Goal: Transaction & Acquisition: Purchase product/service

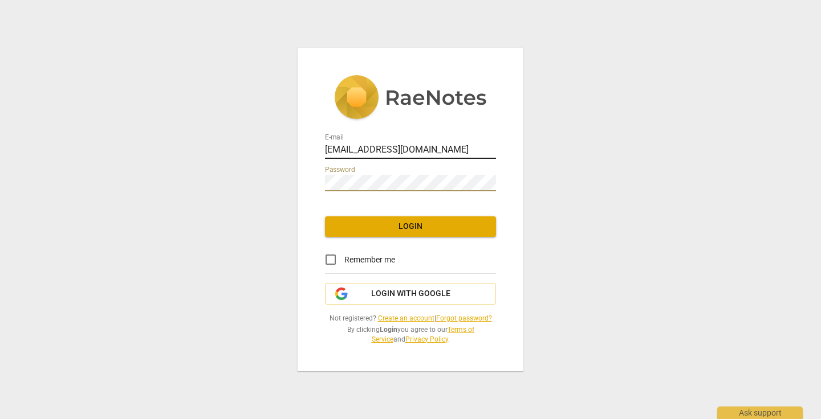
click at [355, 155] on input "jodigeoerge@mac.com" at bounding box center [410, 150] width 171 height 17
click at [360, 151] on input "jodigeoerge@mac.com" at bounding box center [410, 150] width 171 height 17
type input "jodigeorge@mac.com"
click at [393, 225] on span "Login" at bounding box center [410, 226] width 153 height 11
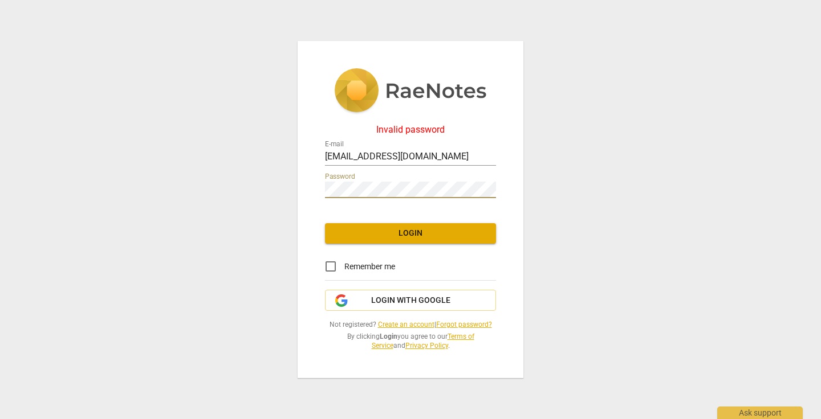
click at [378, 235] on span "Login" at bounding box center [410, 233] width 153 height 11
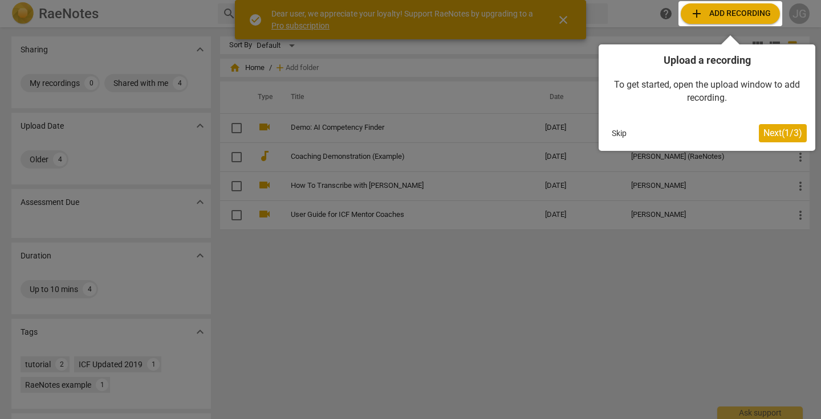
click at [724, 19] on div at bounding box center [730, 13] width 104 height 25
click at [775, 131] on span "Next ( 1 / 3 )" at bounding box center [782, 133] width 39 height 11
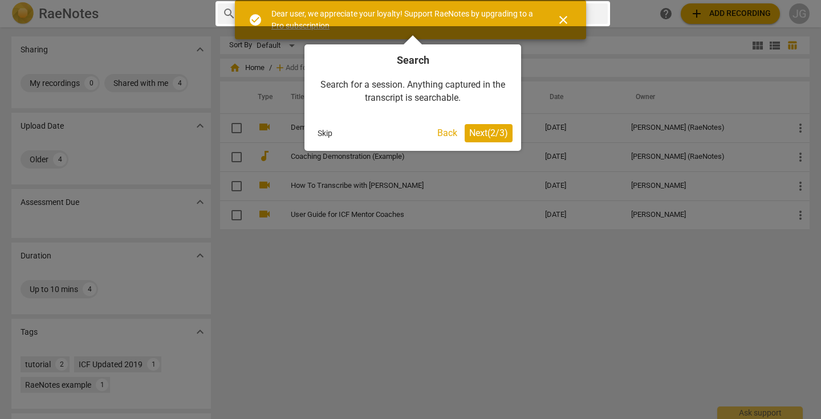
click at [501, 130] on span "Next ( 2 / 3 )" at bounding box center [488, 133] width 39 height 11
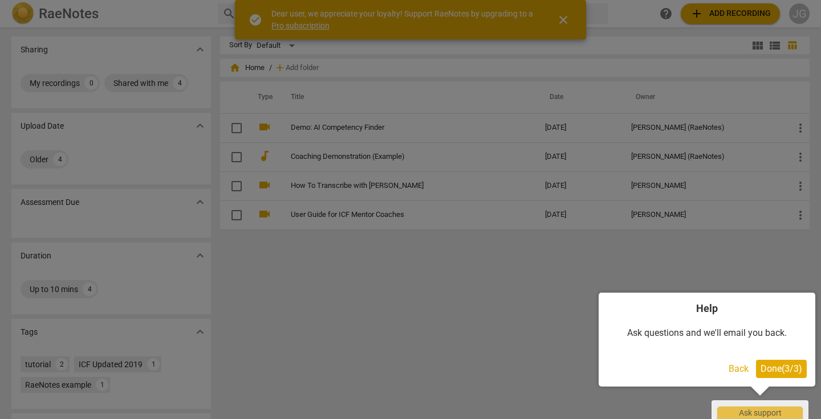
click at [780, 373] on span "Done ( 3 / 3 )" at bounding box center [781, 369] width 42 height 11
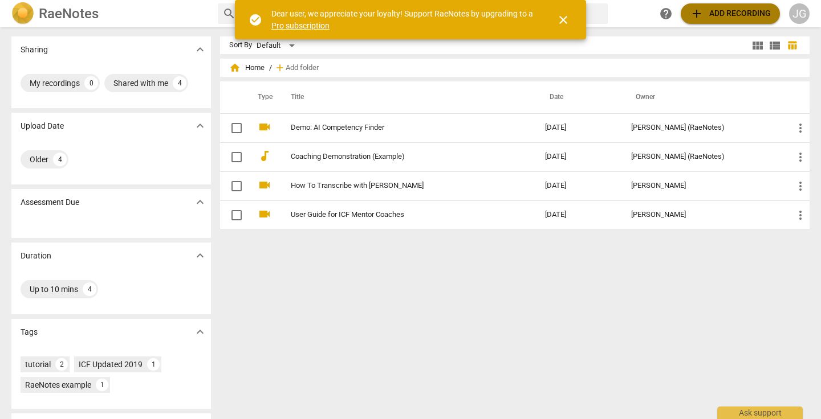
click at [718, 14] on span "add Add recording" at bounding box center [730, 14] width 81 height 14
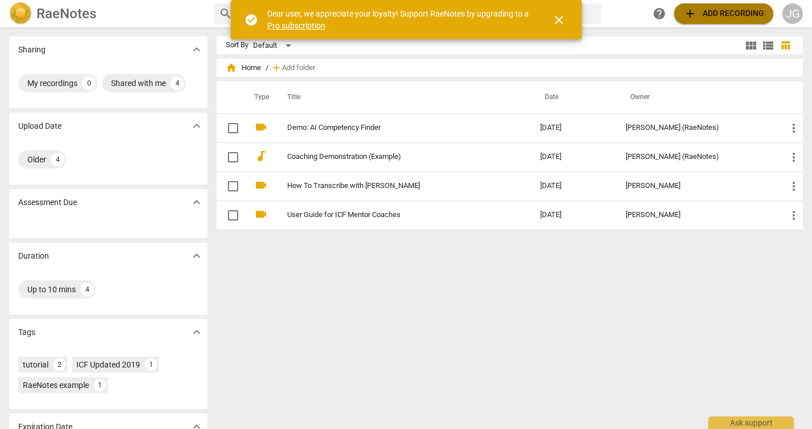
click at [739, 13] on span "add Add recording" at bounding box center [723, 14] width 81 height 14
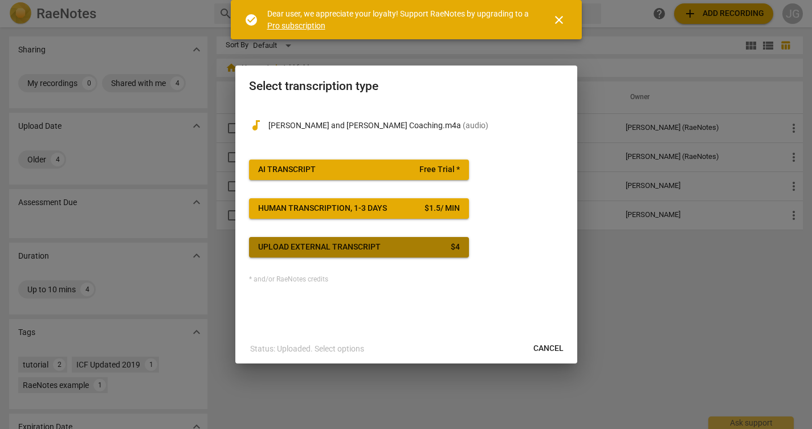
click at [381, 251] on span "Upload external transcript $ 4" at bounding box center [359, 247] width 202 height 11
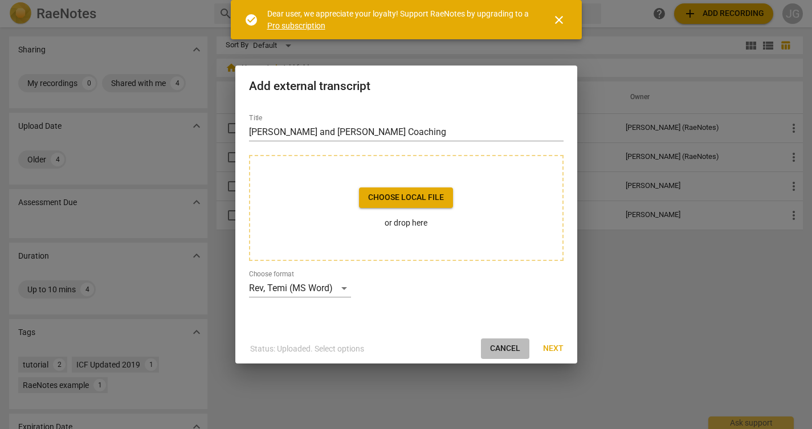
click at [502, 344] on span "Cancel" at bounding box center [505, 348] width 30 height 11
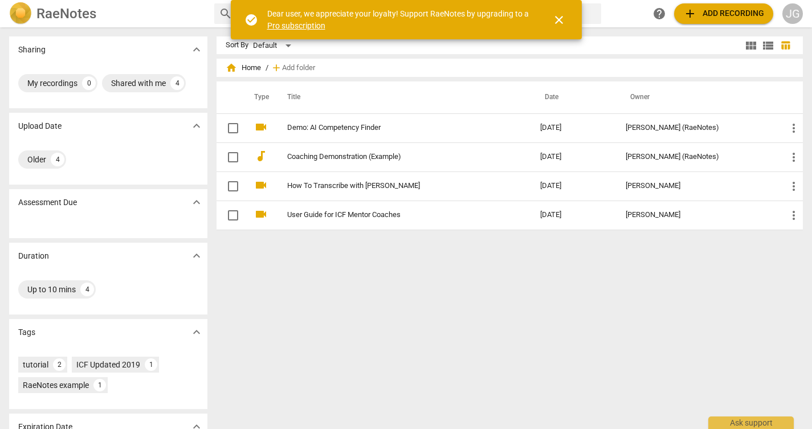
click at [699, 16] on span "add Add recording" at bounding box center [723, 14] width 81 height 14
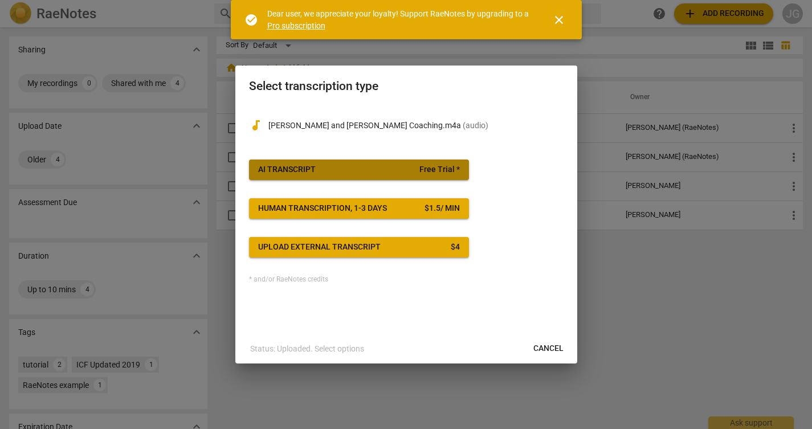
click at [362, 168] on span "AI Transcript Free Trial *" at bounding box center [359, 169] width 202 height 11
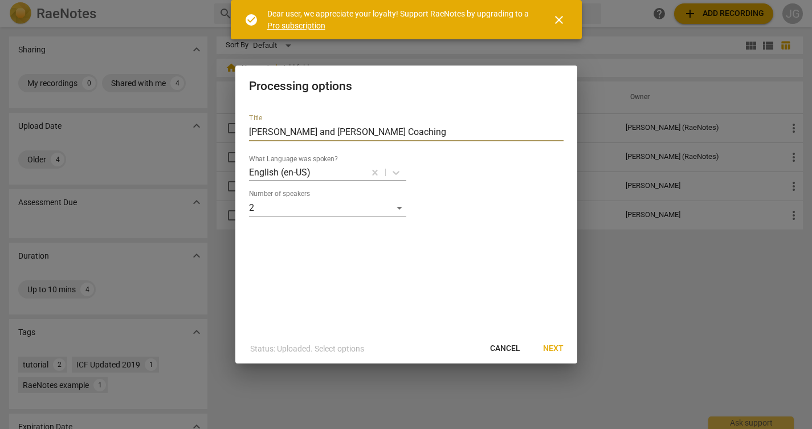
click at [316, 132] on input "[PERSON_NAME] and [PERSON_NAME] Coaching" at bounding box center [406, 132] width 315 height 18
click at [303, 130] on input "Coaching" at bounding box center [406, 132] width 315 height 18
type input "Coaching 9/25"
click at [553, 351] on span "Next" at bounding box center [553, 348] width 21 height 11
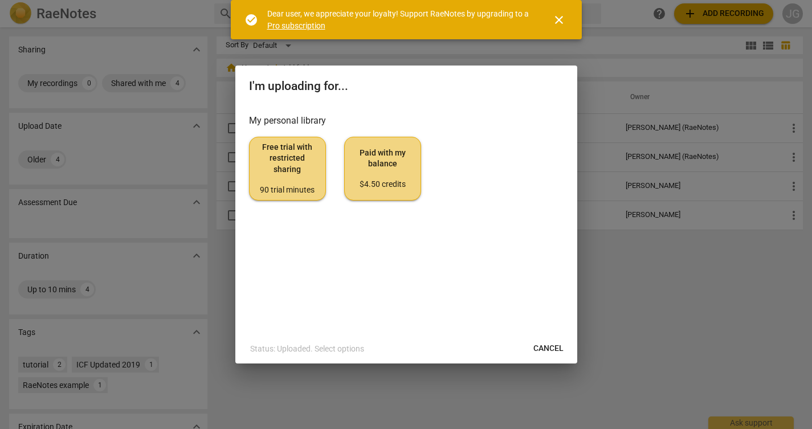
click at [402, 179] on div "$4.50 credits" at bounding box center [383, 184] width 58 height 11
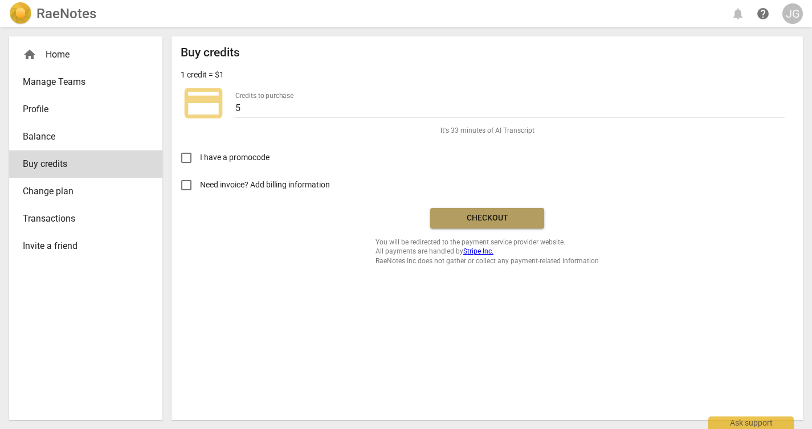
click at [483, 214] on span "Checkout" at bounding box center [487, 218] width 96 height 11
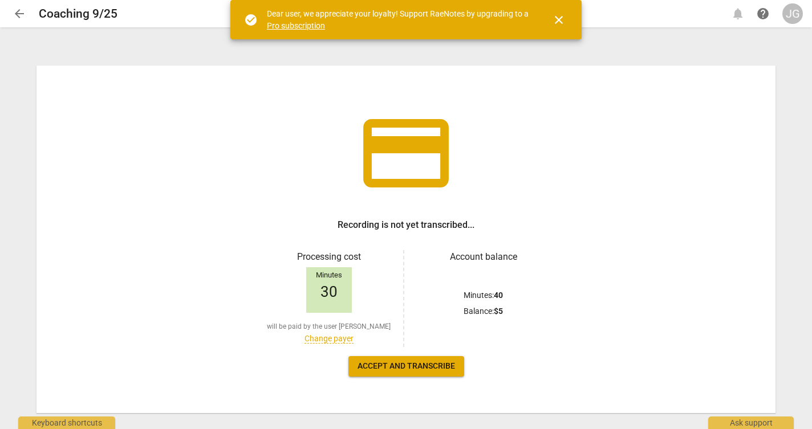
click at [421, 364] on span "Accept and transcribe" at bounding box center [405, 366] width 97 height 11
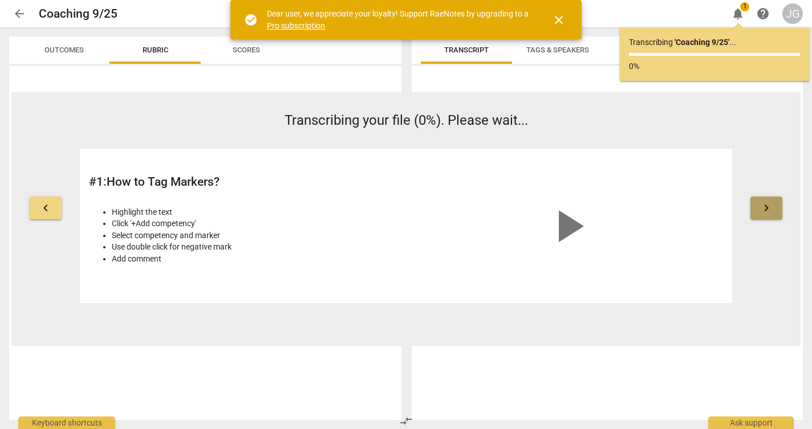
click at [763, 206] on span "keyboard_arrow_right" at bounding box center [766, 208] width 14 height 14
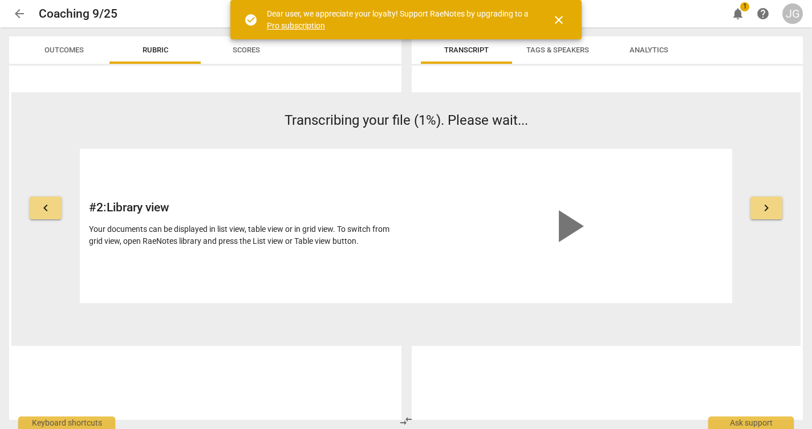
click at [763, 206] on span "keyboard_arrow_right" at bounding box center [766, 208] width 14 height 14
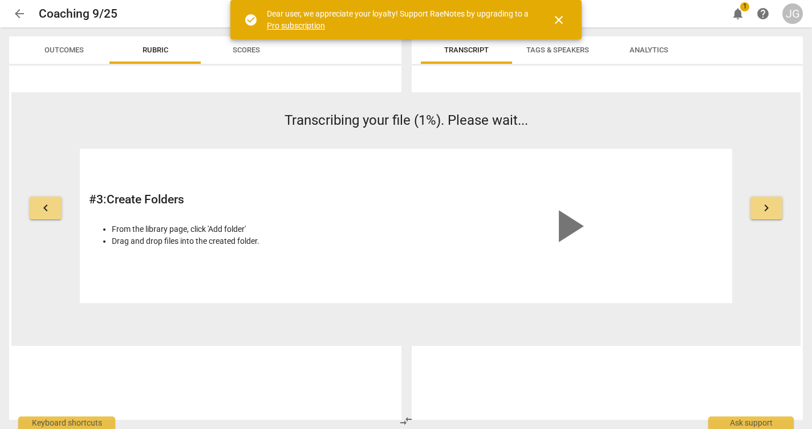
click at [763, 206] on span "keyboard_arrow_right" at bounding box center [766, 208] width 14 height 14
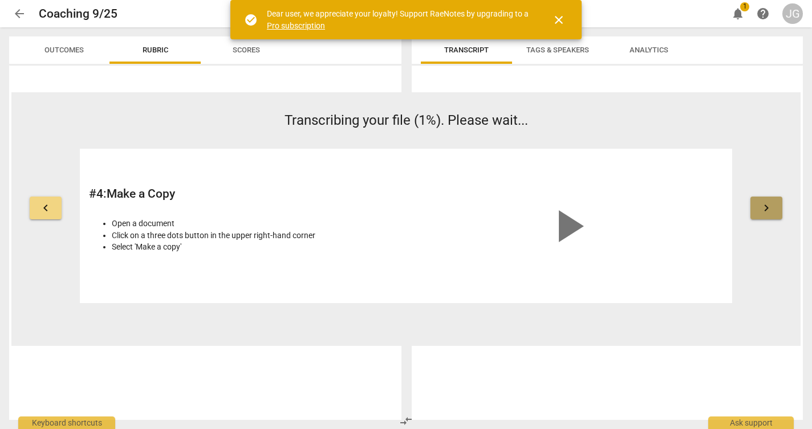
click at [763, 213] on span "keyboard_arrow_right" at bounding box center [766, 208] width 14 height 14
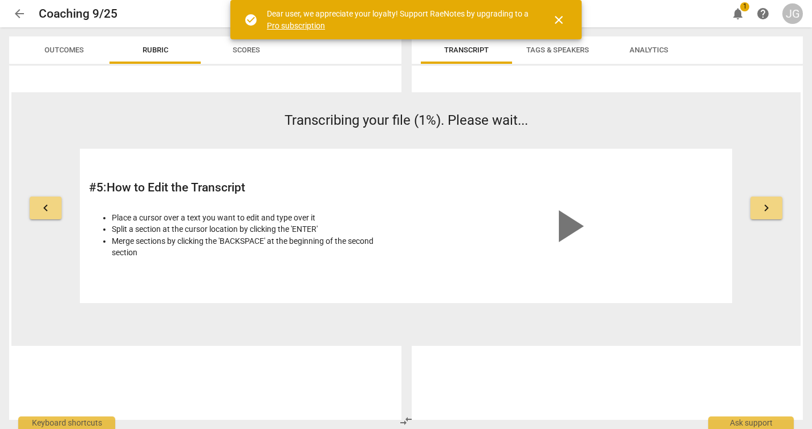
click at [763, 213] on span "keyboard_arrow_right" at bounding box center [766, 208] width 14 height 14
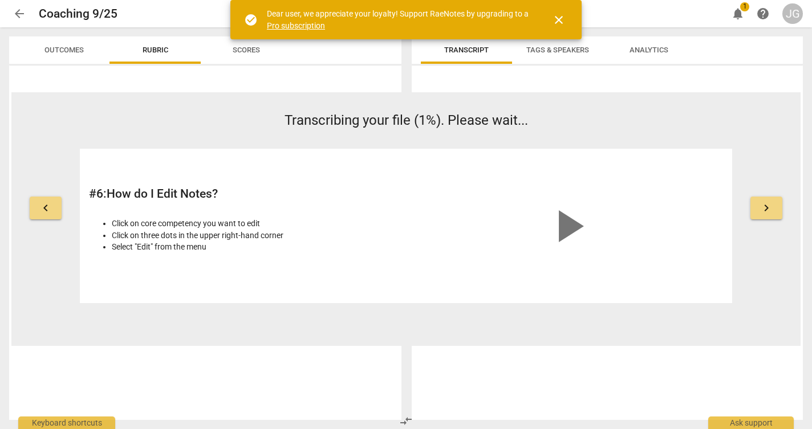
click at [557, 21] on span "close" at bounding box center [559, 20] width 14 height 14
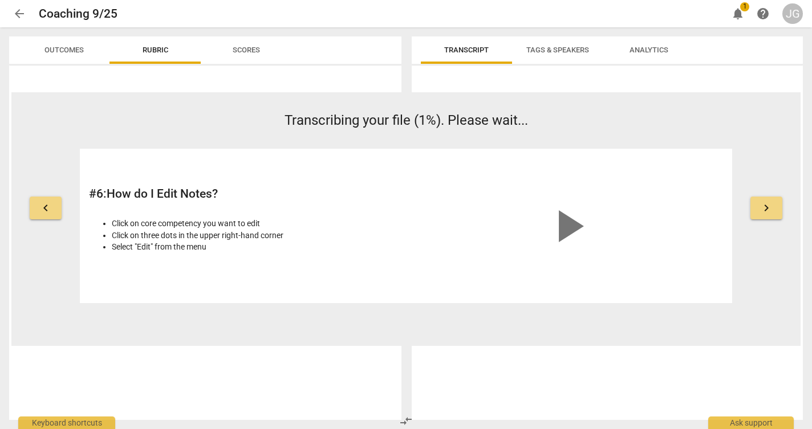
click at [465, 47] on span "Transcript" at bounding box center [466, 50] width 44 height 9
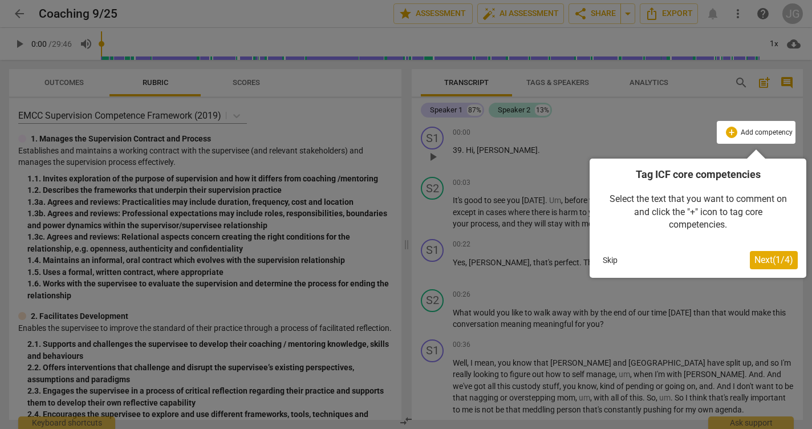
click at [671, 114] on div at bounding box center [406, 214] width 812 height 429
click at [767, 260] on span "Next ( 1 / 4 )" at bounding box center [773, 259] width 39 height 11
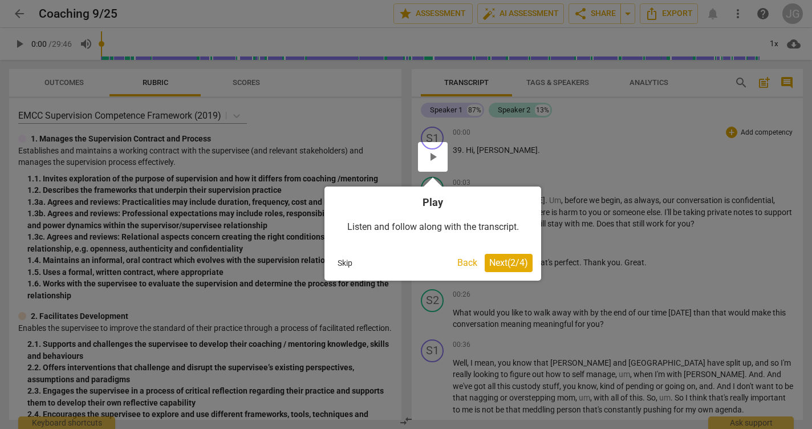
click at [502, 259] on span "Next ( 2 / 4 )" at bounding box center [508, 262] width 39 height 11
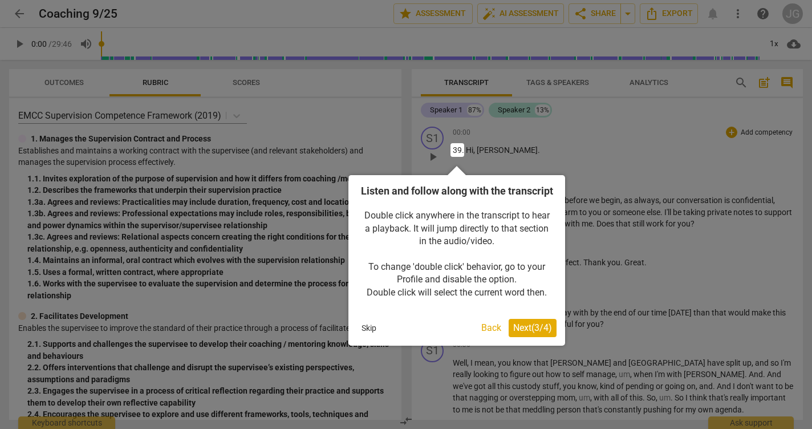
click at [527, 333] on span "Next ( 3 / 4 )" at bounding box center [532, 327] width 39 height 11
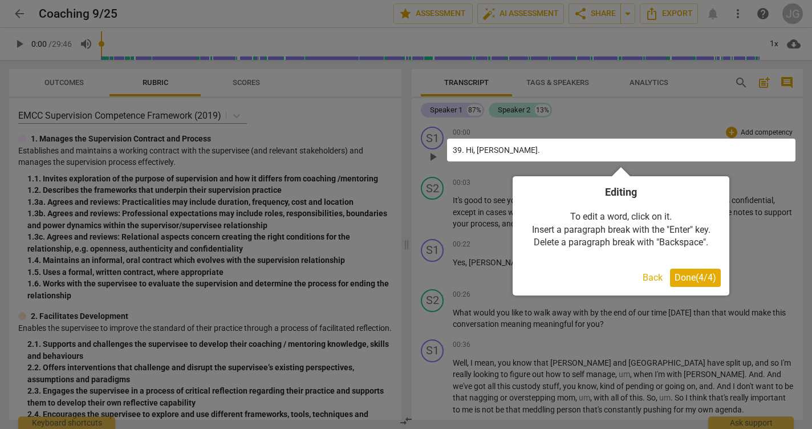
click at [681, 276] on span "Done ( 4 / 4 )" at bounding box center [695, 277] width 42 height 11
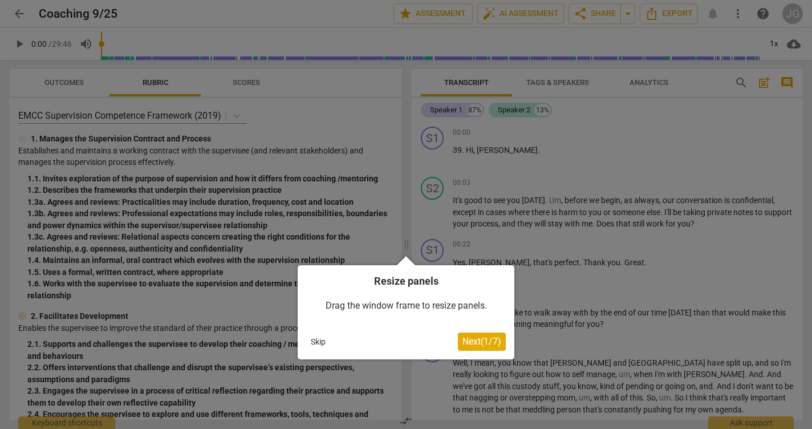
click at [471, 339] on span "Next ( 1 / 7 )" at bounding box center [481, 341] width 39 height 11
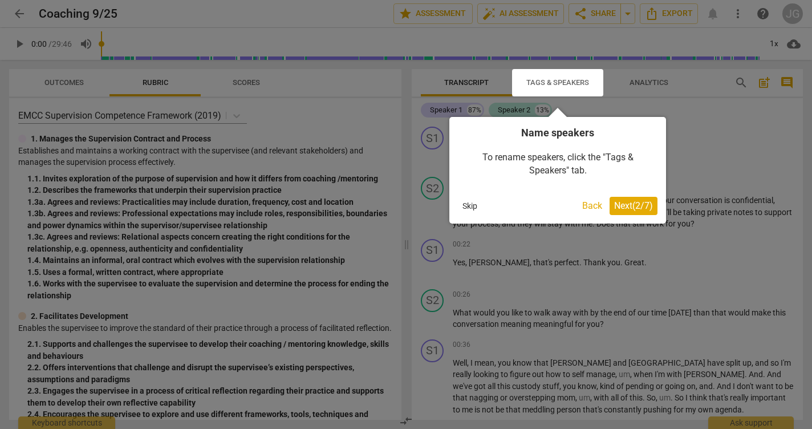
click at [628, 204] on span "Next ( 2 / 7 )" at bounding box center [633, 205] width 39 height 11
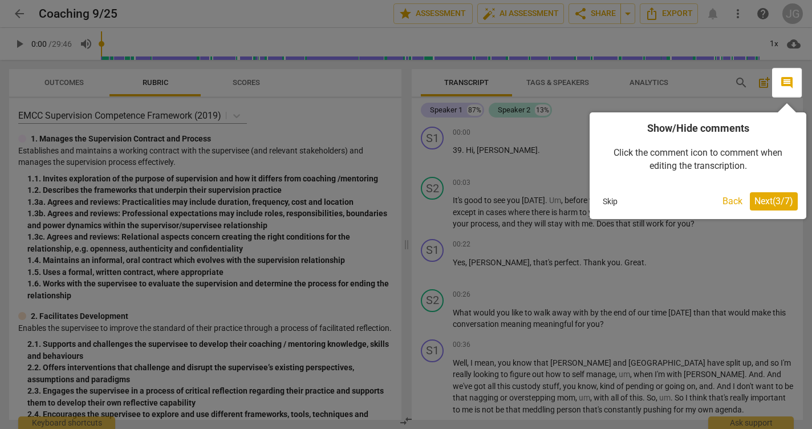
click at [767, 199] on span "Next ( 3 / 7 )" at bounding box center [773, 200] width 39 height 11
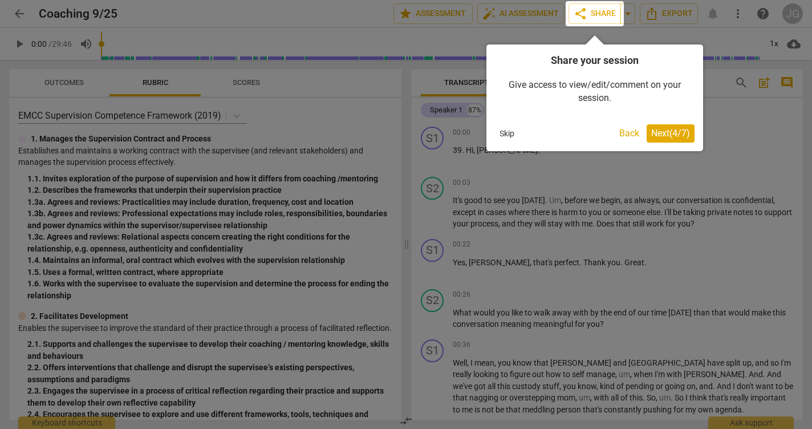
click at [662, 125] on button "Next ( 4 / 7 )" at bounding box center [670, 133] width 48 height 18
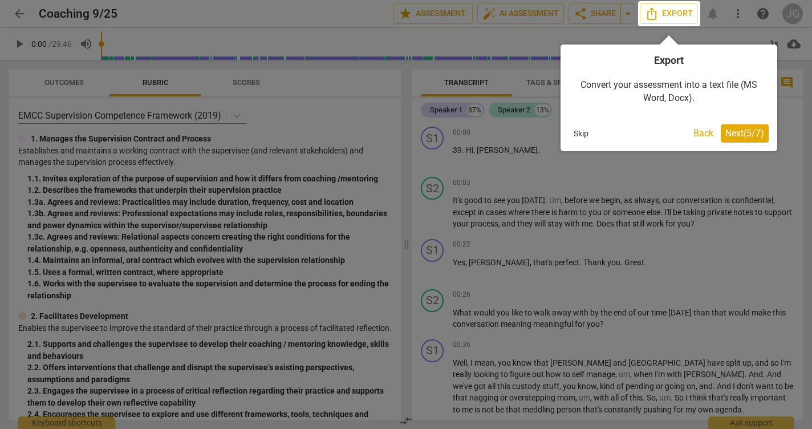
click at [740, 133] on span "Next ( 5 / 7 )" at bounding box center [744, 133] width 39 height 11
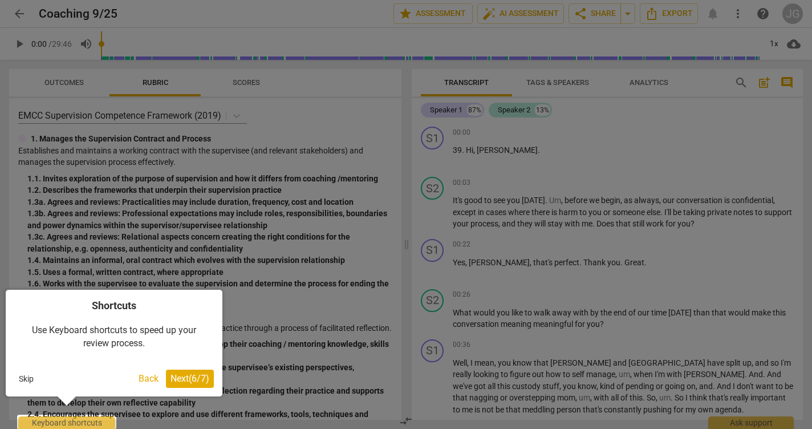
click at [185, 380] on span "Next ( 6 / 7 )" at bounding box center [189, 378] width 39 height 11
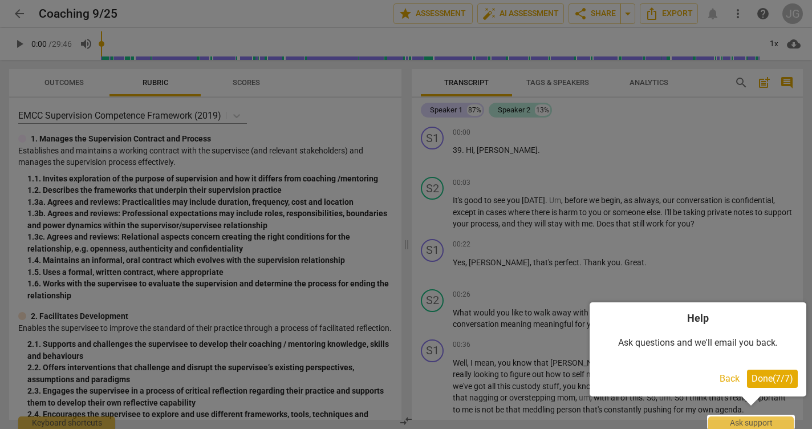
click at [762, 378] on span "Done ( 7 / 7 )" at bounding box center [772, 378] width 42 height 11
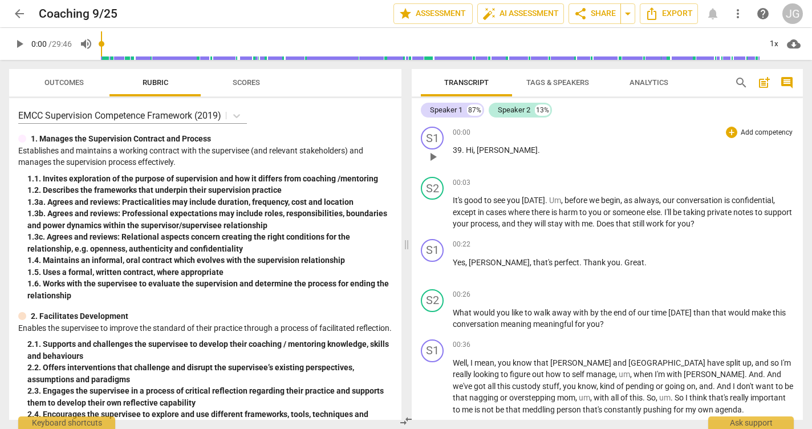
click at [511, 153] on p "39 . Hi , Bonnie ." at bounding box center [623, 150] width 341 height 12
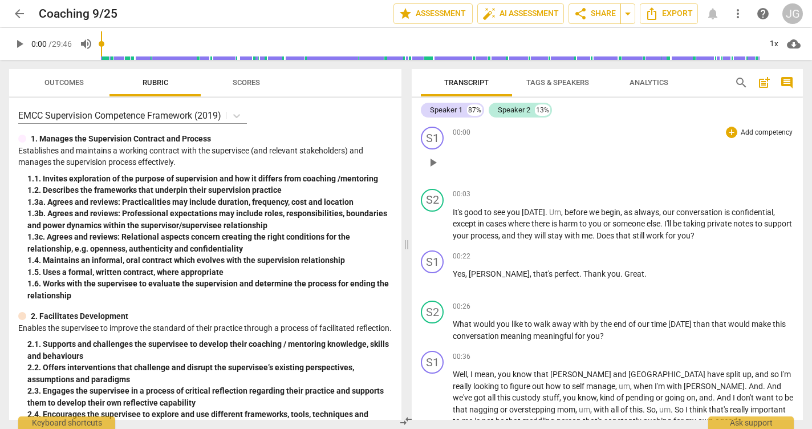
click at [608, 157] on p at bounding box center [623, 161] width 341 height 35
